Goal: Find specific page/section: Find specific page/section

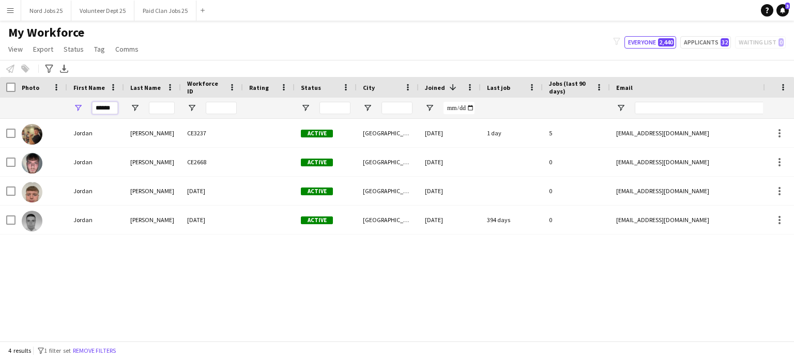
click at [106, 110] on input "******" at bounding box center [105, 108] width 26 height 12
click at [345, 105] on input "Status Filter Input" at bounding box center [334, 108] width 31 height 12
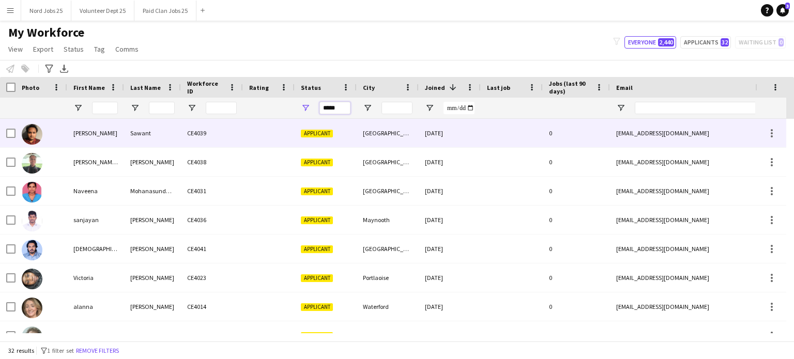
type input "*****"
click at [171, 138] on div "Sawant" at bounding box center [152, 133] width 57 height 28
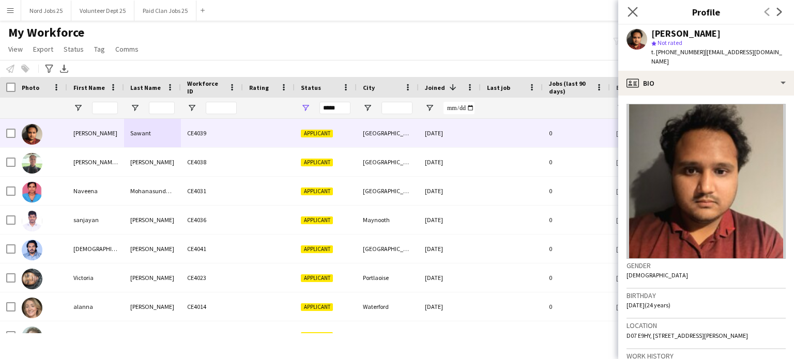
click at [628, 17] on app-icon "Close pop-in" at bounding box center [632, 12] width 15 height 15
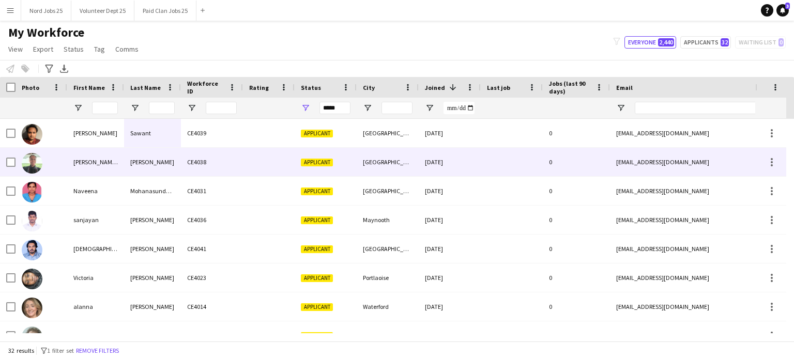
click at [118, 164] on div "[PERSON_NAME] [PERSON_NAME]" at bounding box center [95, 162] width 57 height 28
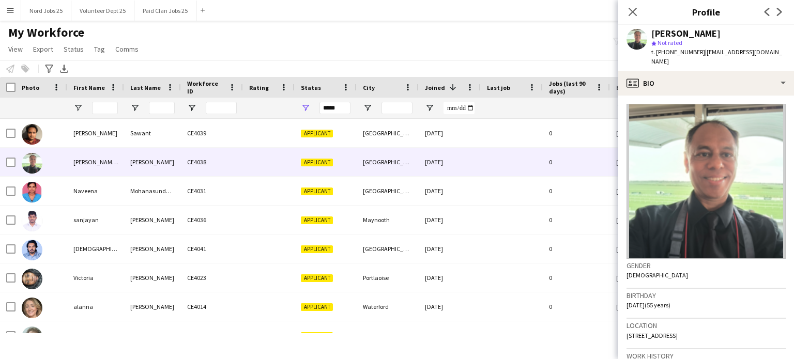
click at [483, 56] on div "My Workforce View Views Default view New view Update view Delete view Edit name…" at bounding box center [397, 42] width 794 height 35
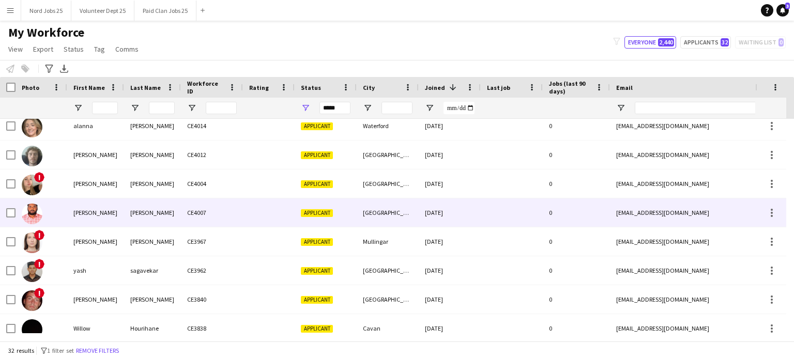
scroll to position [206, 0]
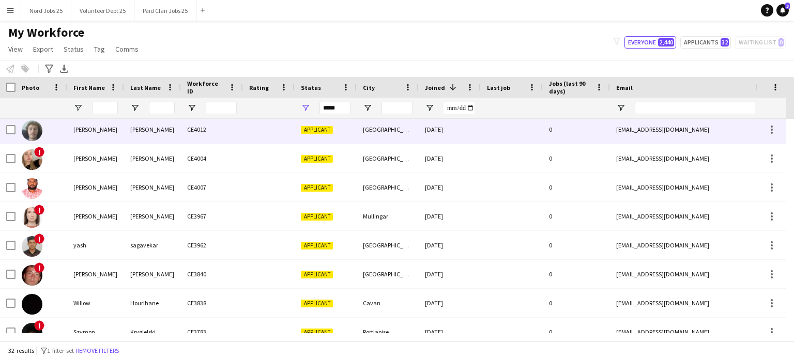
click at [130, 135] on div "[PERSON_NAME]" at bounding box center [152, 129] width 57 height 28
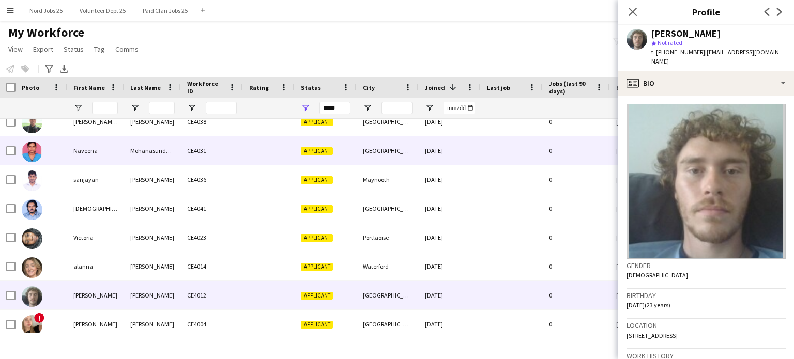
scroll to position [38, 0]
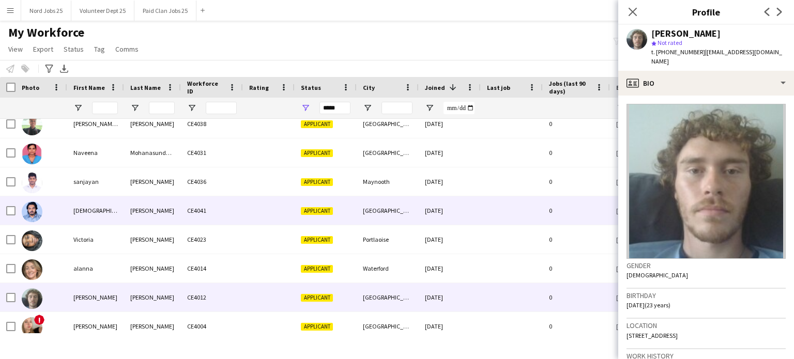
click at [123, 214] on div "[DEMOGRAPHIC_DATA][PERSON_NAME]" at bounding box center [95, 210] width 57 height 28
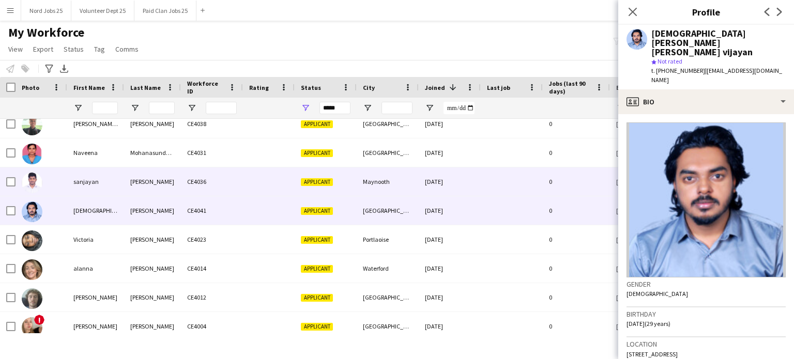
click at [164, 177] on div "[PERSON_NAME]" at bounding box center [152, 181] width 57 height 28
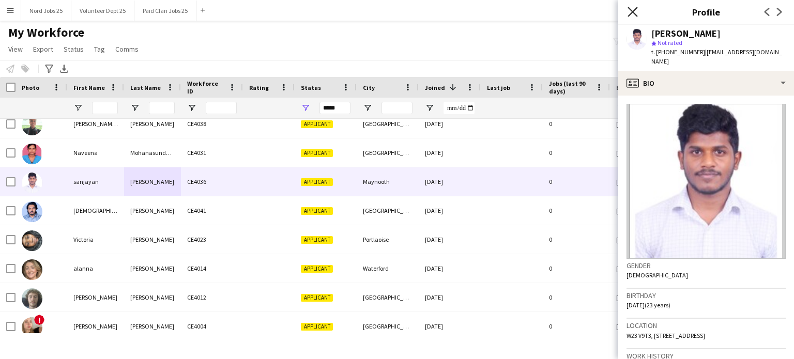
click at [632, 11] on icon at bounding box center [632, 12] width 10 height 10
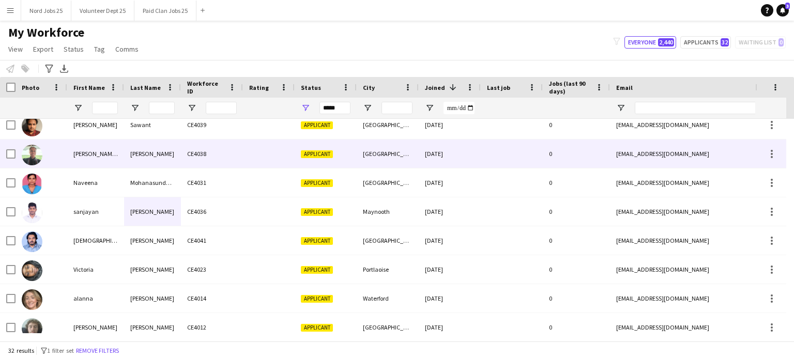
scroll to position [0, 0]
